Goal: Use online tool/utility: Utilize a website feature to perform a specific function

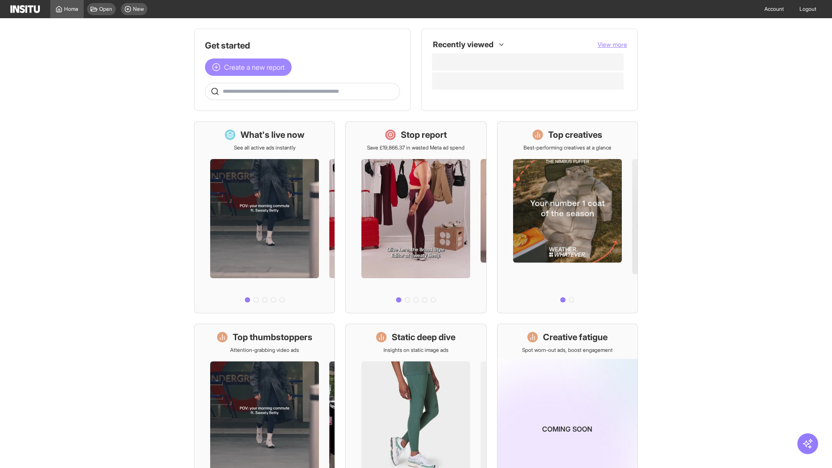
click at [250, 67] on span "Create a new report" at bounding box center [254, 67] width 61 height 10
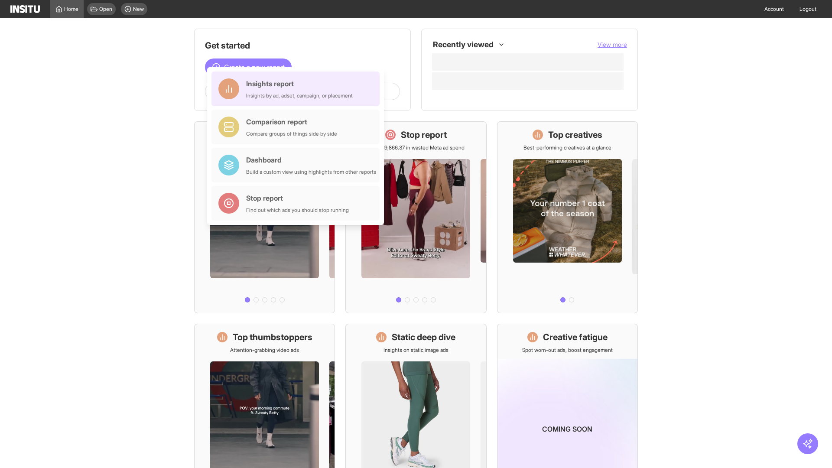
click at [298, 89] on div "Insights report Insights by ad, adset, campaign, or placement" at bounding box center [299, 88] width 107 height 21
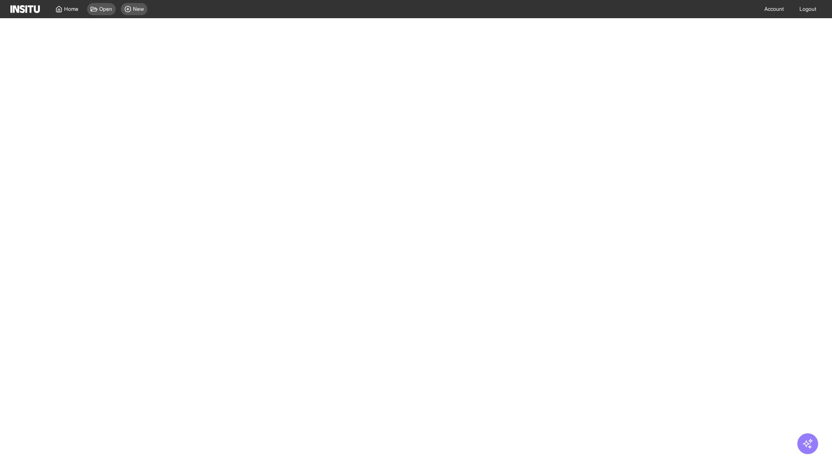
select select "**"
